Goal: Transaction & Acquisition: Obtain resource

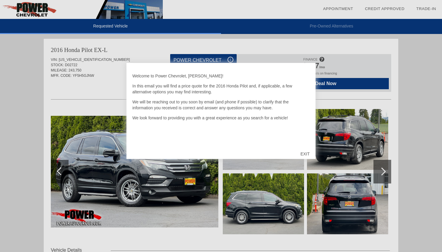
click at [306, 153] on div "EXIT" at bounding box center [305, 154] width 21 height 18
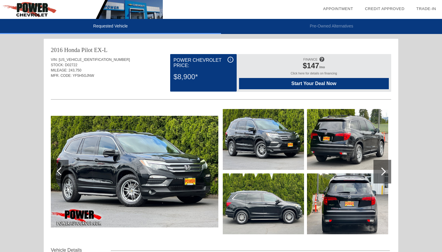
click at [384, 170] on div at bounding box center [382, 171] width 8 height 8
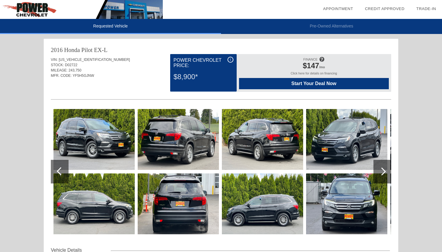
click at [384, 170] on div at bounding box center [382, 171] width 8 height 8
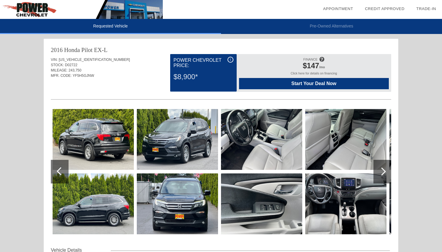
click at [384, 170] on div at bounding box center [382, 171] width 8 height 8
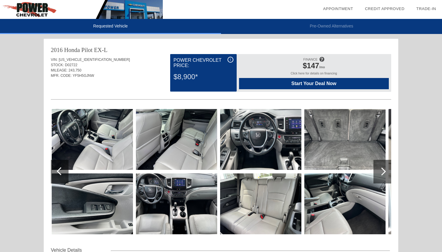
click at [62, 171] on div at bounding box center [61, 171] width 8 height 8
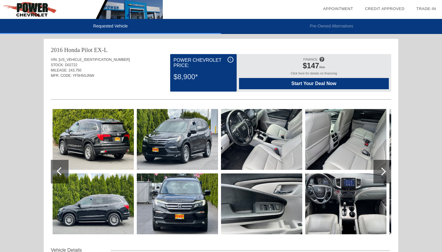
click at [383, 173] on div at bounding box center [382, 171] width 8 height 8
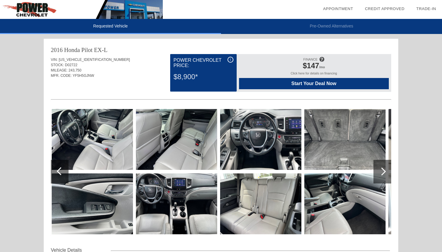
click at [383, 173] on div at bounding box center [382, 171] width 8 height 8
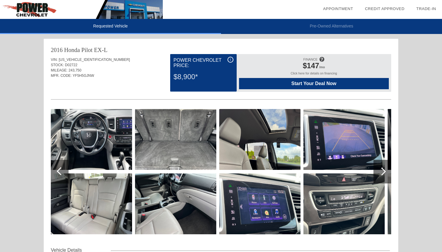
click at [383, 173] on div at bounding box center [382, 171] width 8 height 8
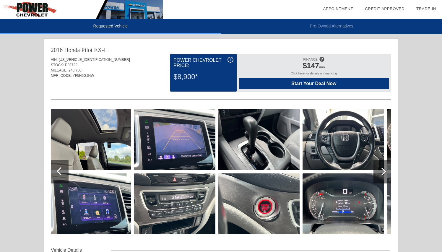
click at [383, 173] on div at bounding box center [382, 171] width 8 height 8
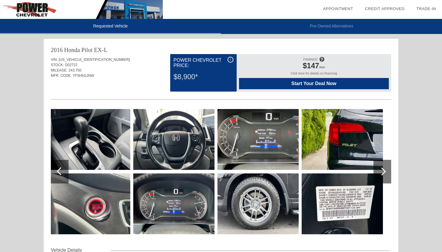
click at [383, 173] on div at bounding box center [382, 171] width 8 height 8
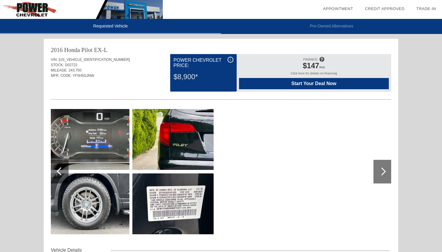
click at [64, 170] on div at bounding box center [60, 172] width 18 height 24
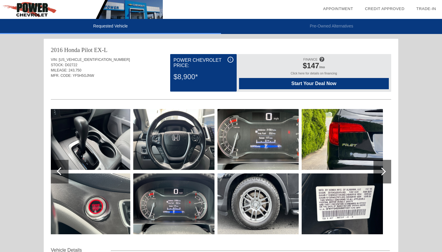
click at [231, 58] on div "i" at bounding box center [230, 60] width 6 height 6
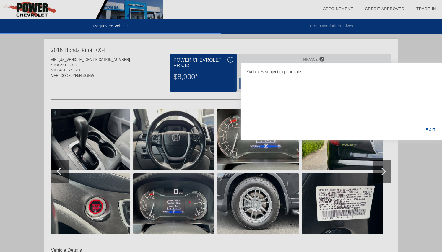
click at [429, 129] on div "EXIT" at bounding box center [430, 130] width 23 height 20
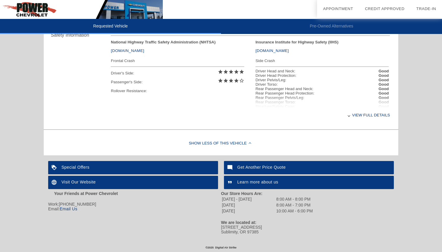
scroll to position [252, 0]
click at [366, 113] on div "View full details" at bounding box center [250, 115] width 279 height 14
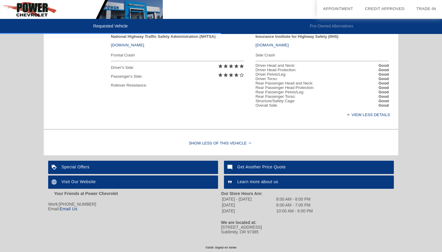
scroll to position [258, 0]
click at [230, 166] on img at bounding box center [230, 167] width 13 height 13
